Goal: Information Seeking & Learning: Learn about a topic

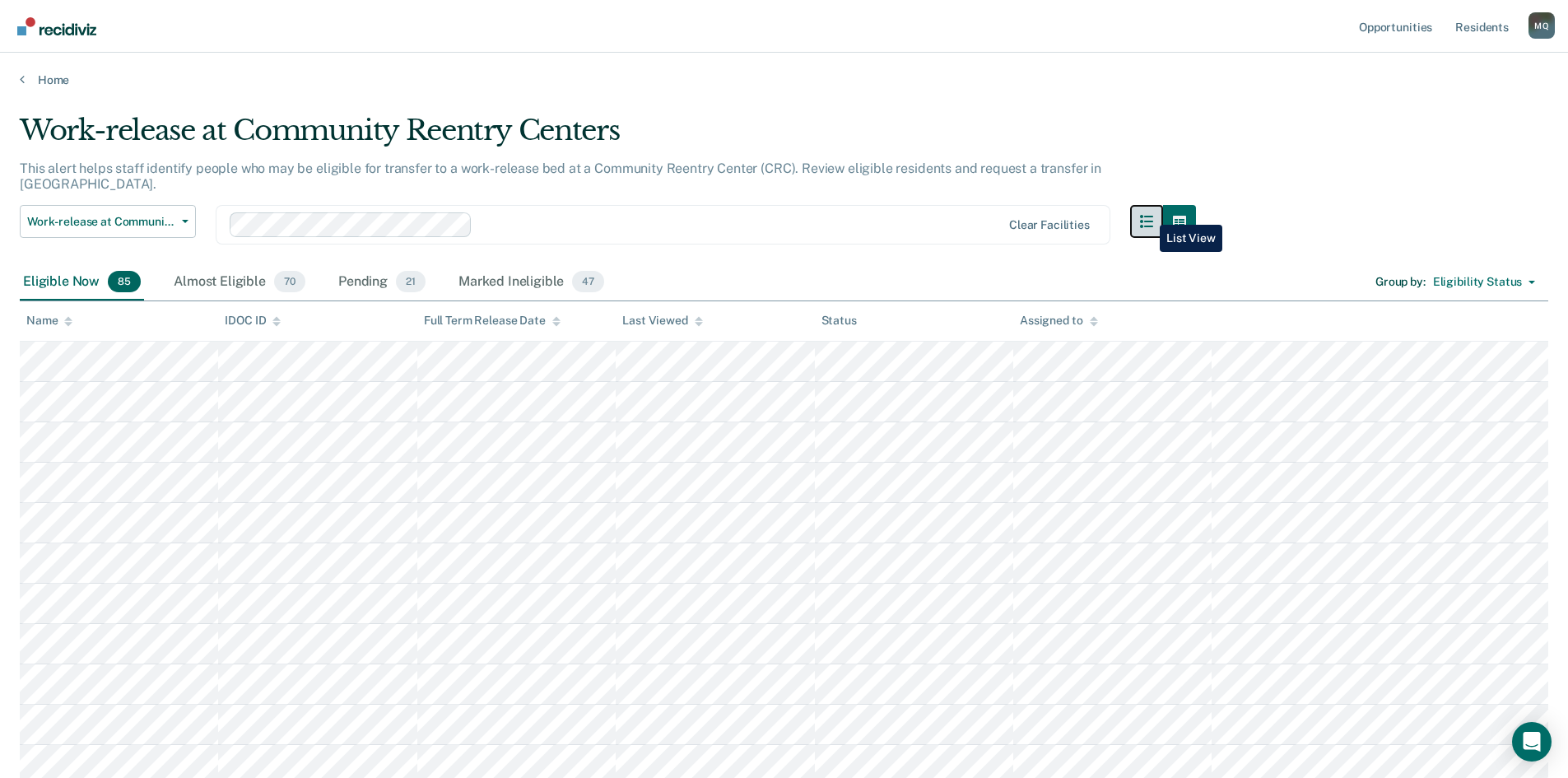
click at [1148, 212] on button "button" at bounding box center [1146, 221] width 33 height 33
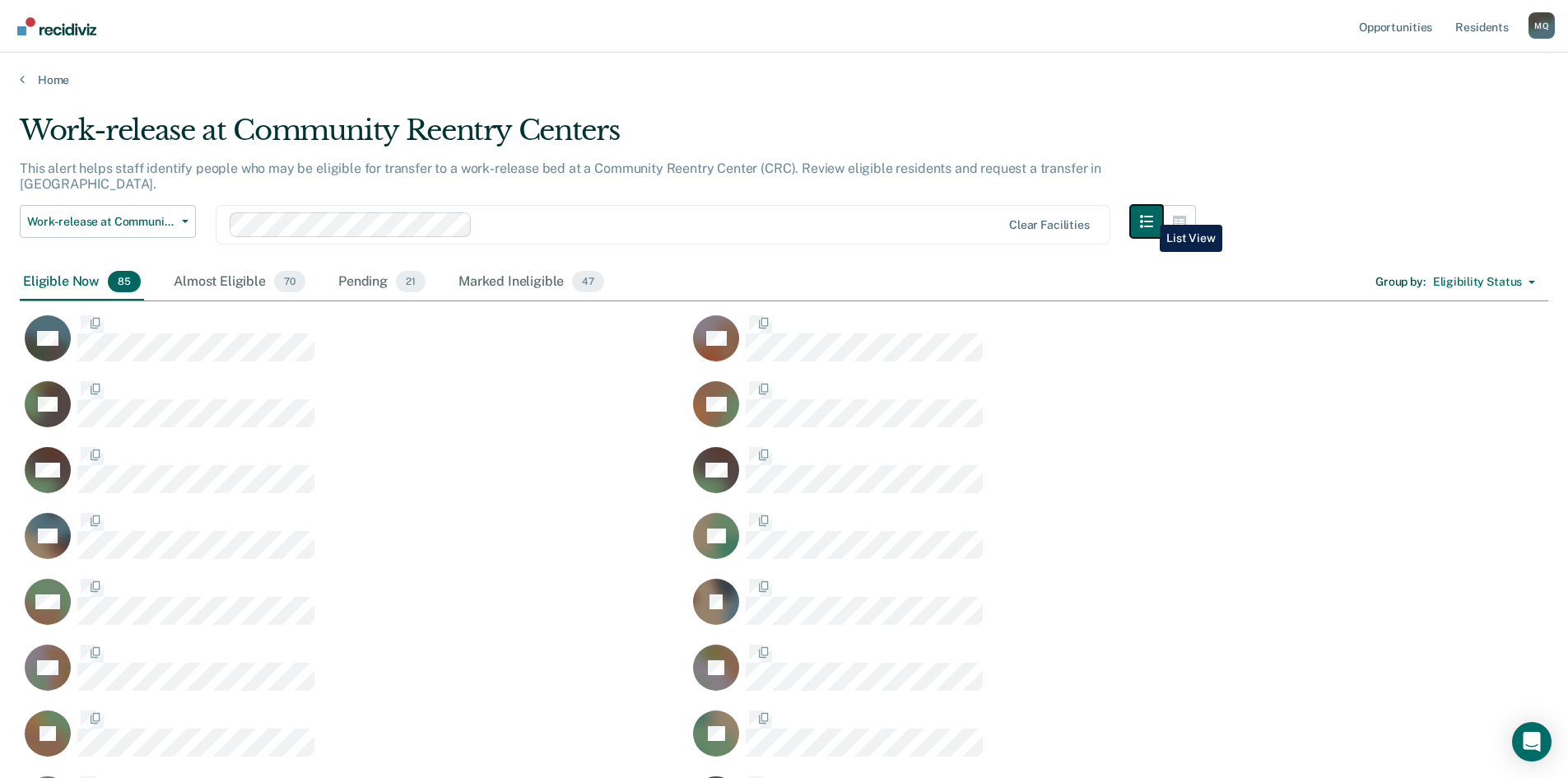
scroll to position [3001, 1517]
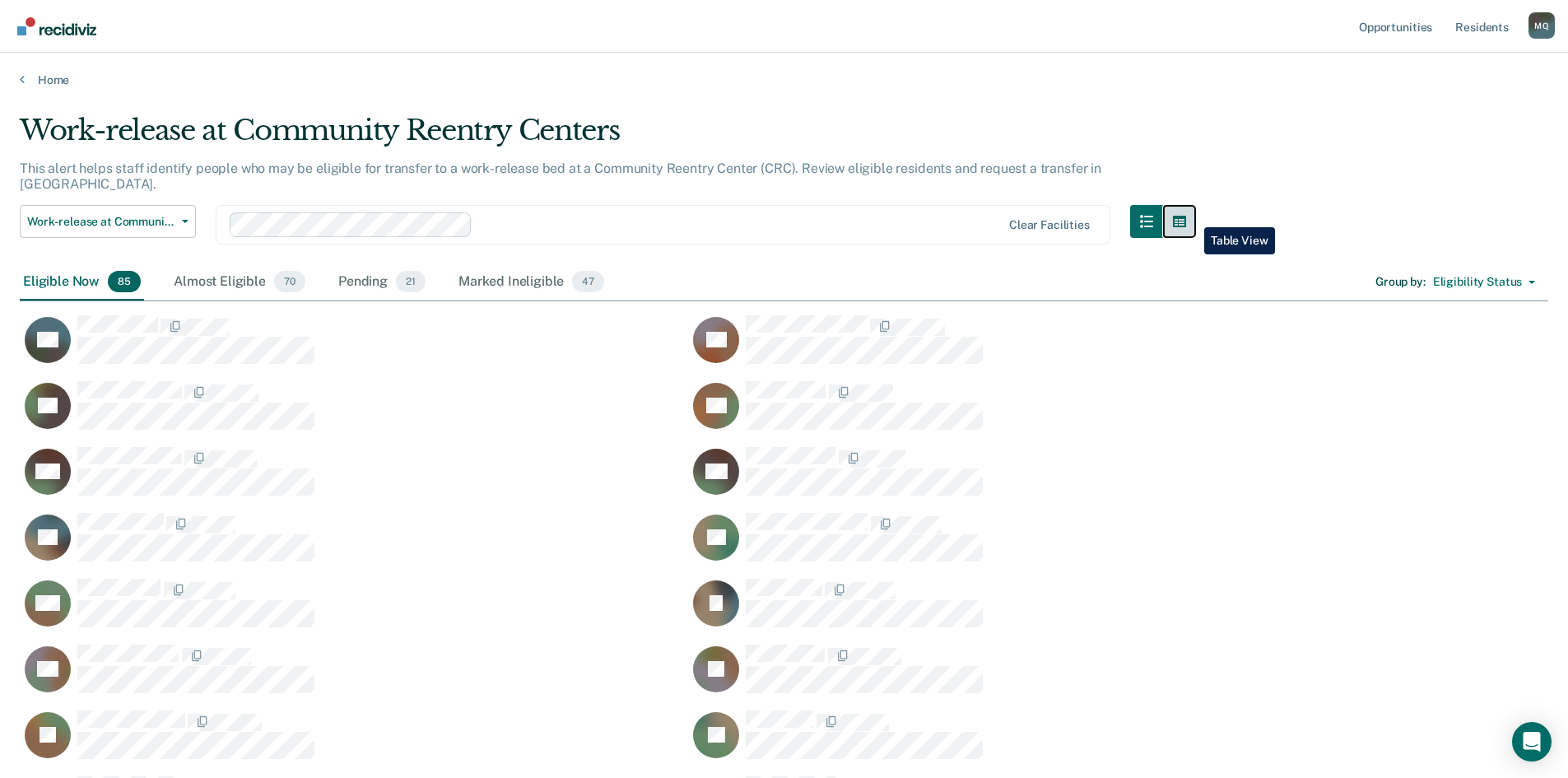
click at [1192, 215] on button "button" at bounding box center [1180, 221] width 33 height 33
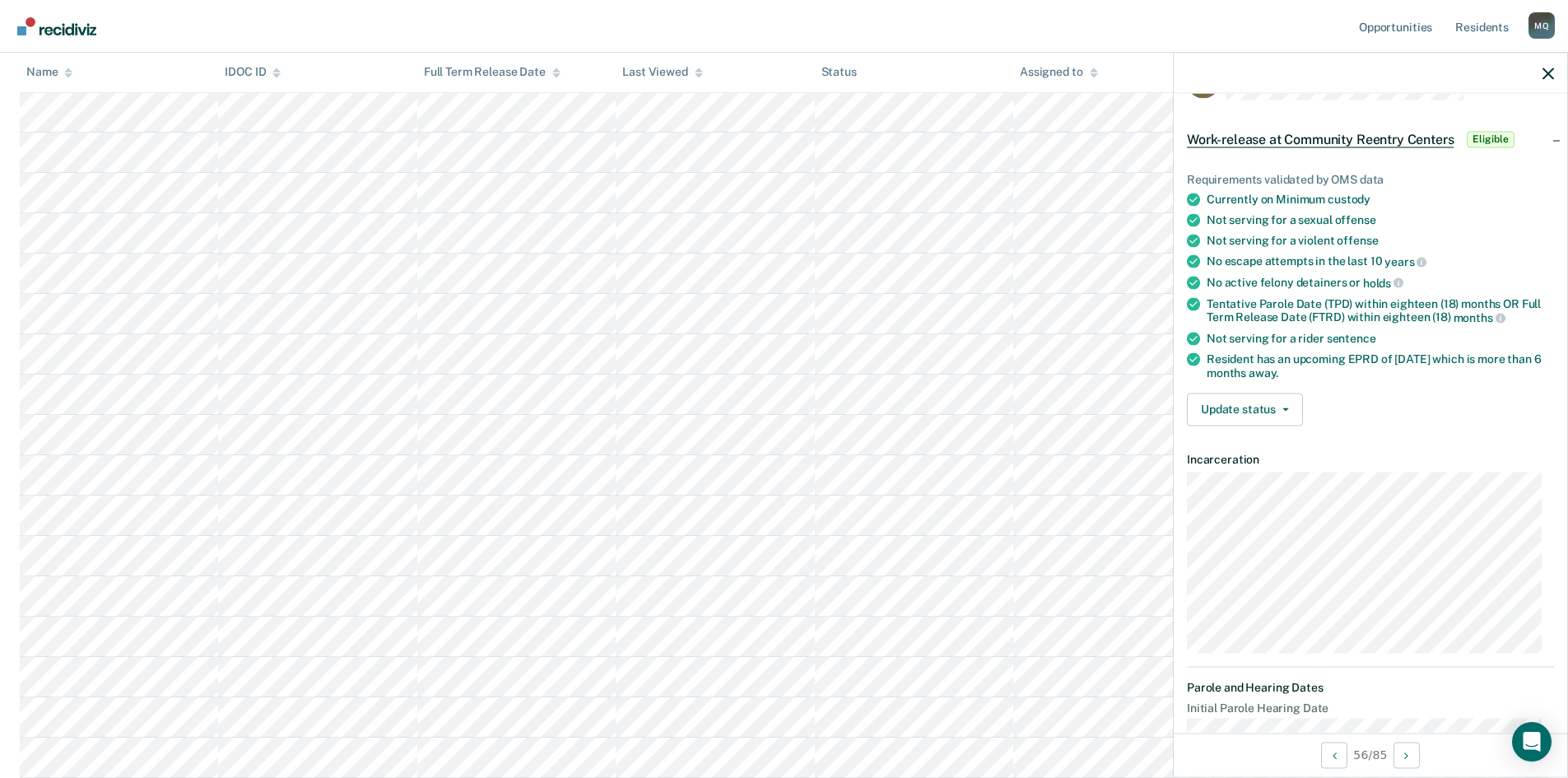
scroll to position [0, 0]
